Goal: Task Accomplishment & Management: Use online tool/utility

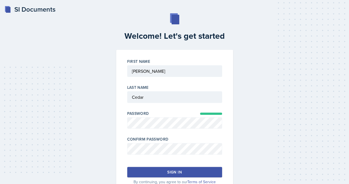
click at [155, 157] on div at bounding box center [174, 157] width 95 height 6
click at [175, 170] on div "Sign in" at bounding box center [174, 172] width 14 height 6
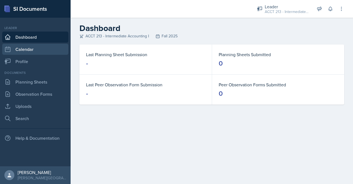
click at [17, 51] on link "Calendar" at bounding box center [35, 49] width 66 height 11
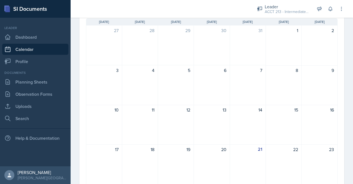
scroll to position [47, 0]
click at [31, 36] on link "Dashboard" at bounding box center [35, 36] width 66 height 11
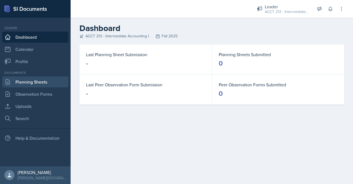
click at [26, 82] on link "Planning Sheets" at bounding box center [35, 81] width 66 height 11
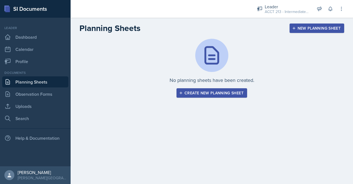
click at [204, 95] on div "Create new planning sheet" at bounding box center [211, 93] width 63 height 4
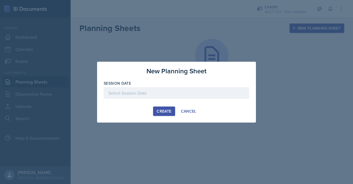
click at [152, 99] on div at bounding box center [177, 102] width 146 height 6
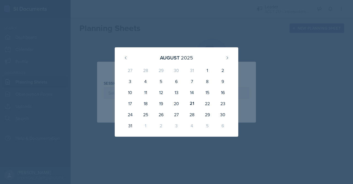
click at [203, 34] on div at bounding box center [176, 92] width 353 height 184
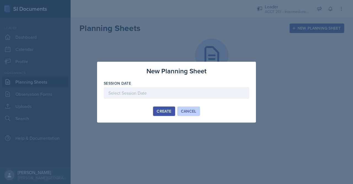
click at [192, 110] on div "Cancel" at bounding box center [188, 111] width 15 height 4
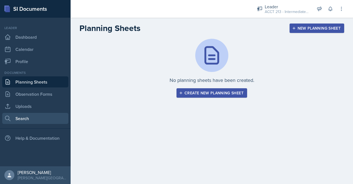
click at [28, 116] on link "Search" at bounding box center [35, 118] width 66 height 11
select select "all"
select select "1"
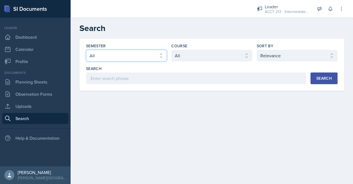
click at [148, 58] on select "Select semester All Fall 2025 SPRING 2025 Fall 2024 Spring 2024 Fall 2023 Sprin…" at bounding box center [126, 56] width 81 height 12
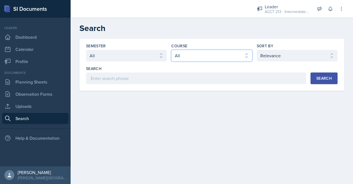
click at [203, 60] on select "Select course All ACCT 113 - Principles of Accounting I ACCT 213 - Intermediate…" at bounding box center [211, 56] width 81 height 12
select select "a3b952a5-493a-498d-99ed-b0c1dc4e84de"
click at [171, 50] on select "Select course All ACCT 113 - Principles of Accounting I ACCT 213 - Intermediate…" at bounding box center [211, 56] width 81 height 12
click at [322, 76] on div "Search" at bounding box center [324, 78] width 15 height 4
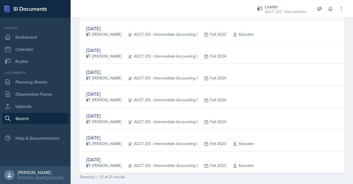
scroll to position [417, 0]
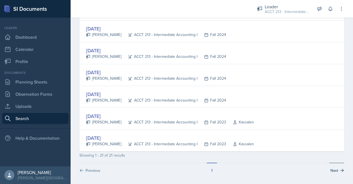
click at [334, 168] on button "Next" at bounding box center [336, 167] width 15 height 10
click at [341, 168] on icon at bounding box center [343, 169] width 4 height 3
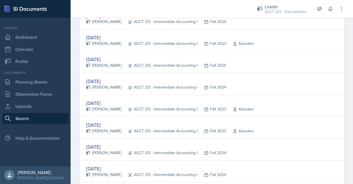
scroll to position [0, 0]
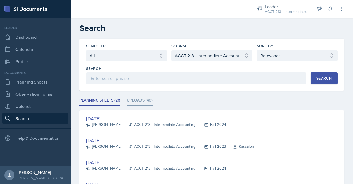
click at [128, 102] on li "Uploads (40)" at bounding box center [140, 100] width 26 height 11
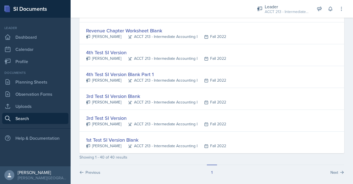
scroll to position [829, 0]
click at [340, 170] on icon at bounding box center [342, 172] width 4 height 4
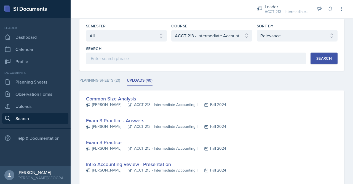
scroll to position [0, 0]
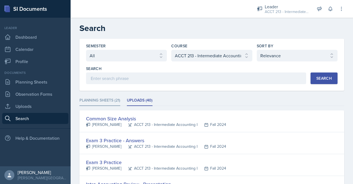
click at [98, 98] on li "Planning Sheets (21)" at bounding box center [99, 100] width 41 height 11
